Goal: Task Accomplishment & Management: Manage account settings

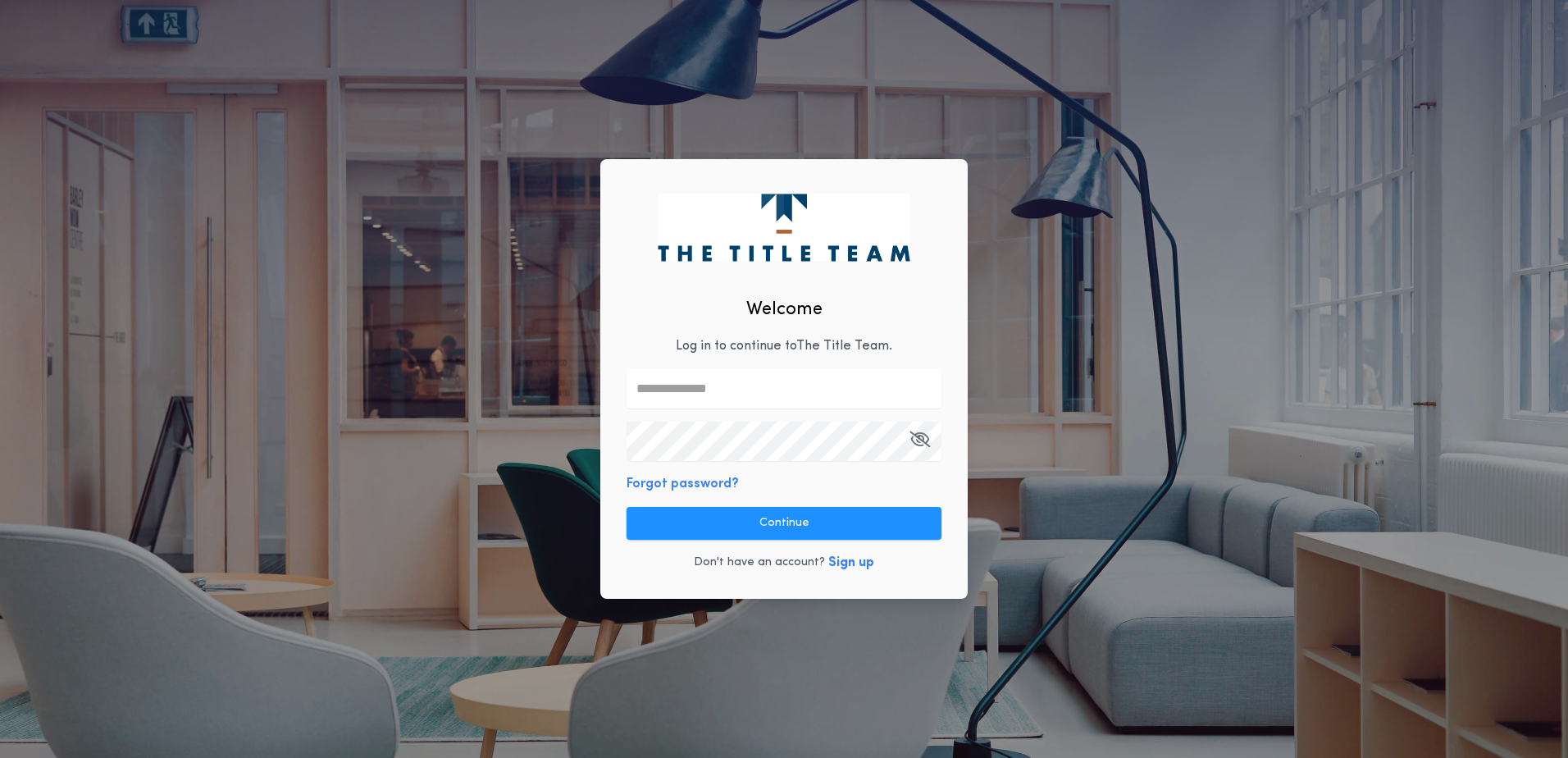
click at [711, 394] on input "text" at bounding box center [784, 389] width 315 height 40
type input "**********"
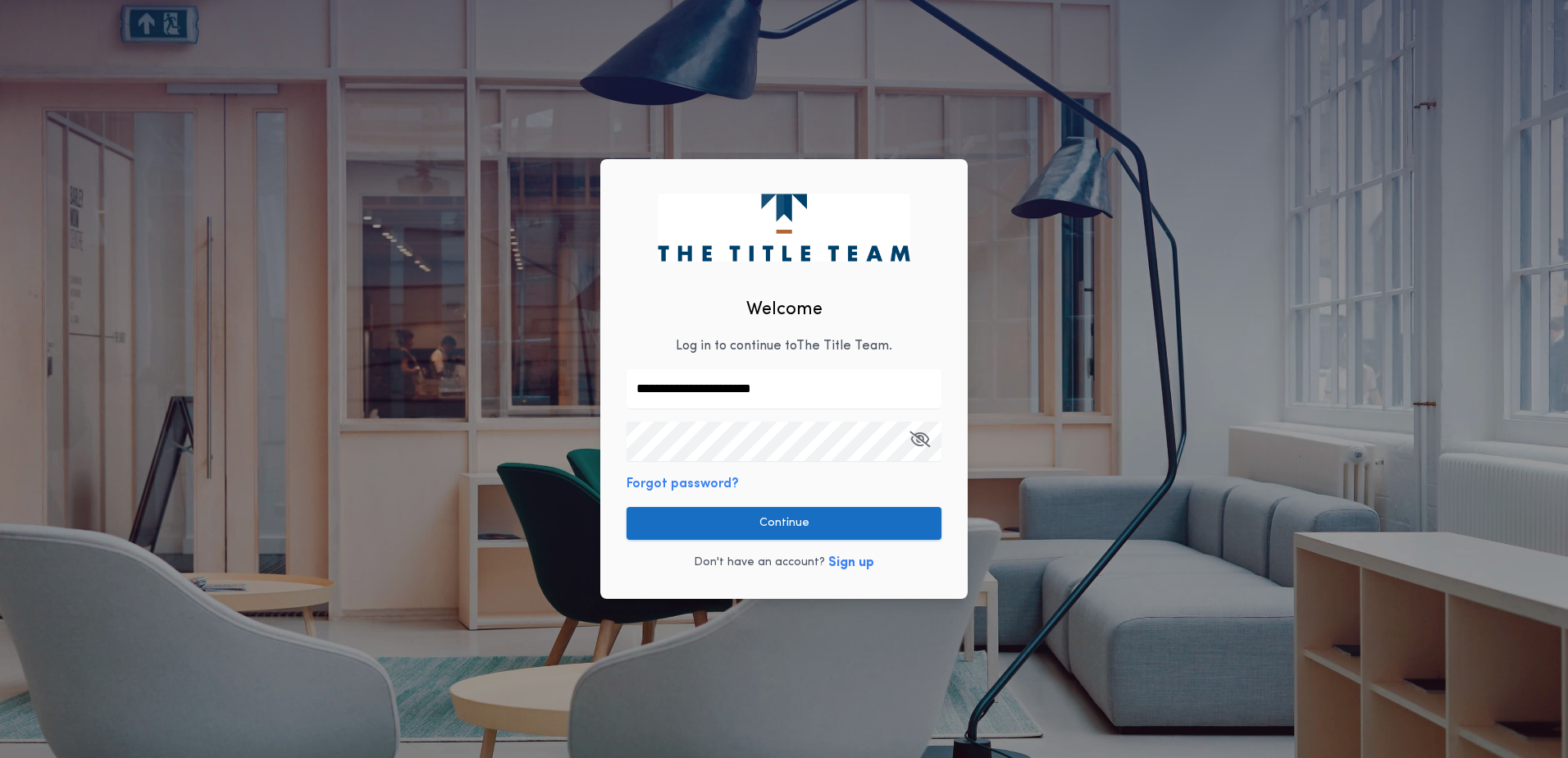
click at [675, 519] on button "Continue" at bounding box center [784, 523] width 315 height 33
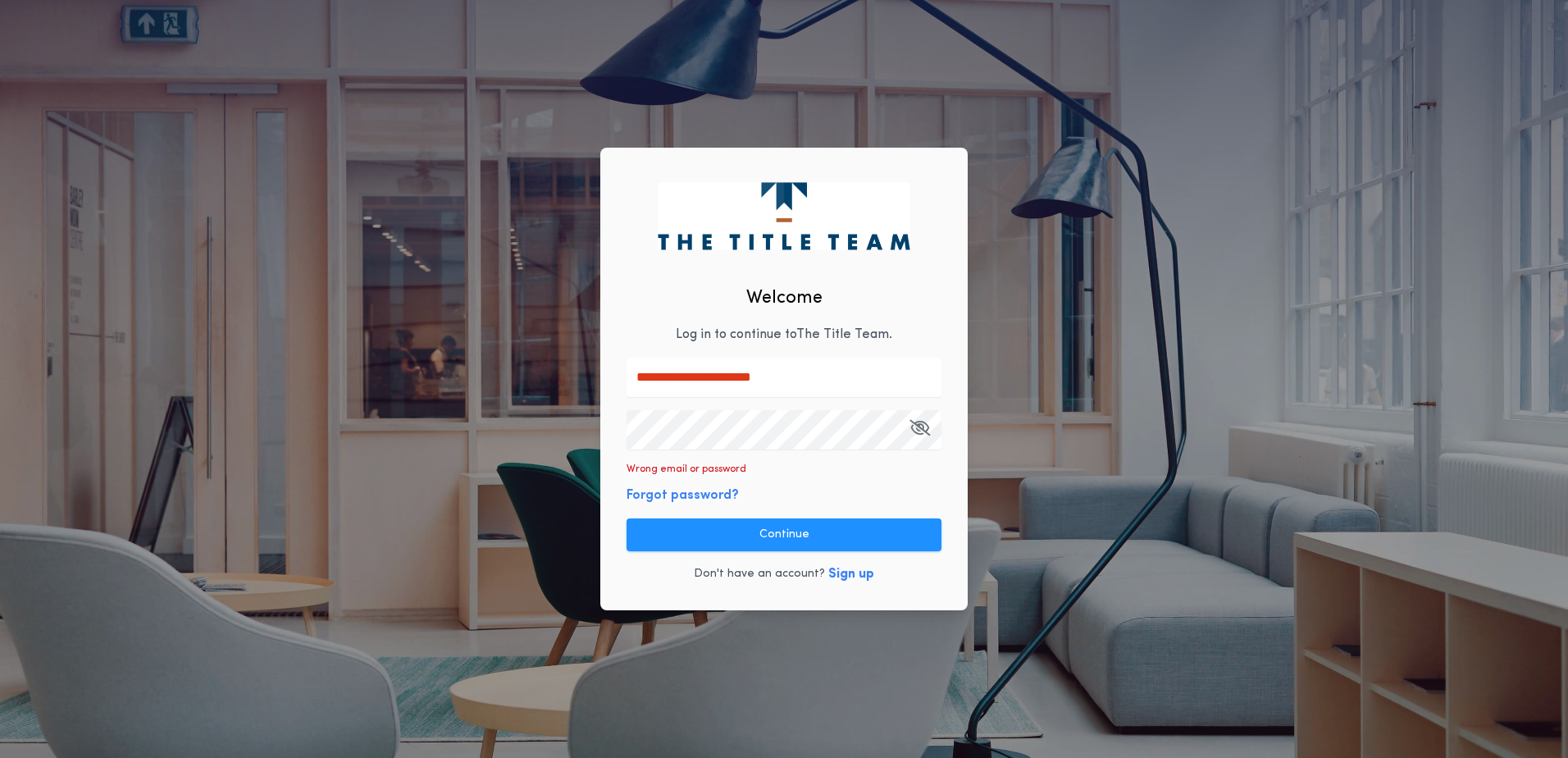
click at [696, 488] on button "Forgot password?" at bounding box center [682, 495] width 112 height 20
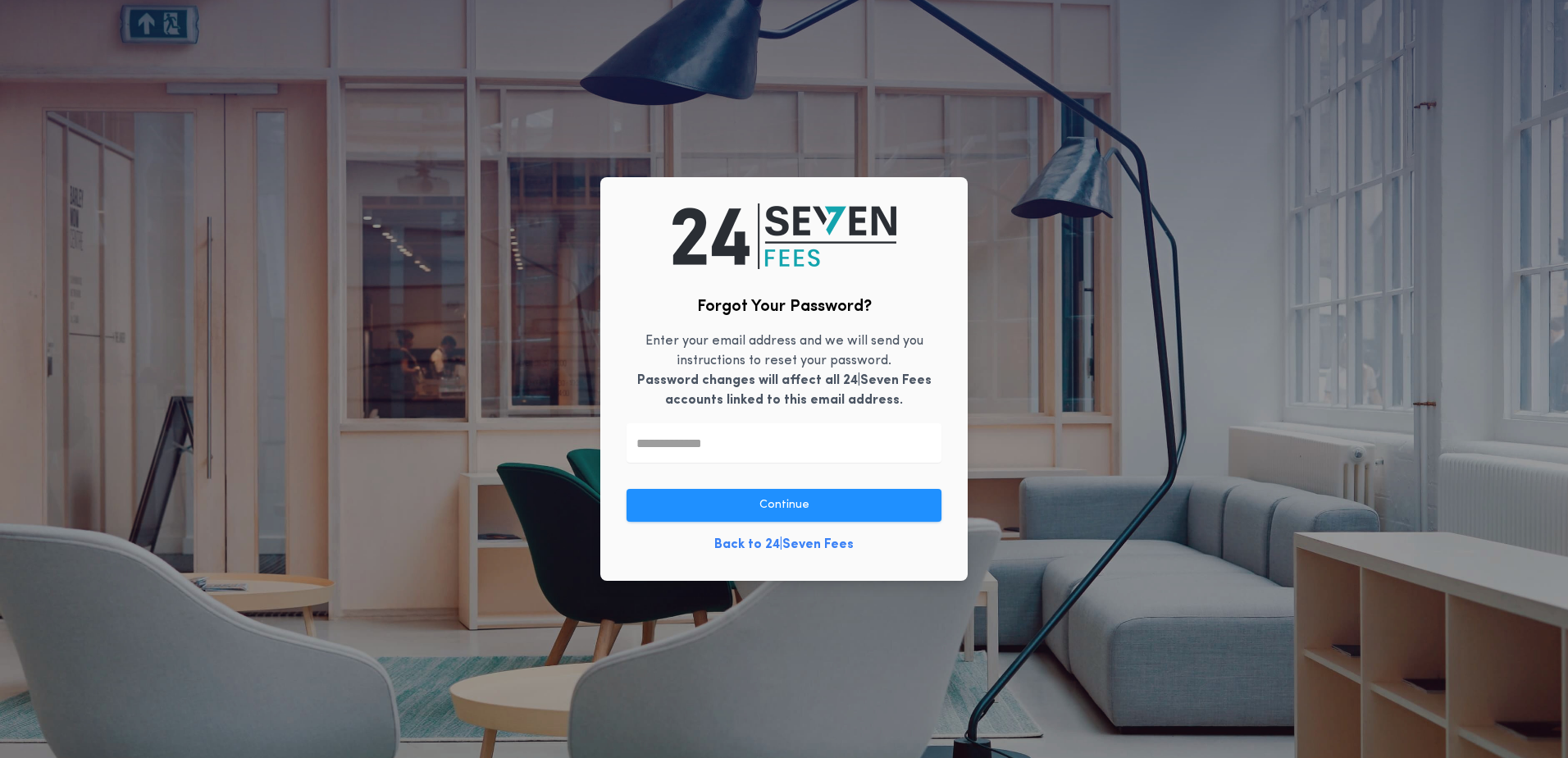
click at [705, 455] on input "text" at bounding box center [784, 443] width 315 height 40
click at [1192, 459] on div "Forgot Your Password? Enter your email address and we will send you instruction…" at bounding box center [784, 379] width 1568 height 758
